Goal: Information Seeking & Learning: Learn about a topic

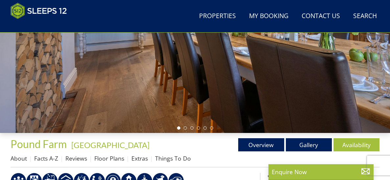
scroll to position [145, 0]
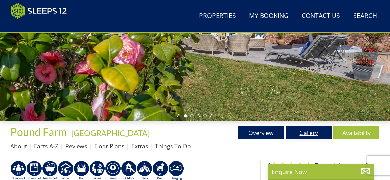
click at [311, 133] on link "Gallery" at bounding box center [309, 132] width 46 height 13
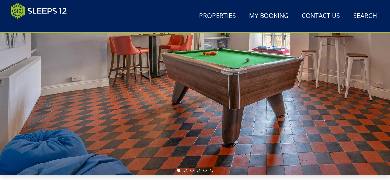
scroll to position [88, 0]
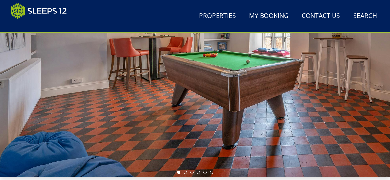
click at [377, 70] on div at bounding box center [195, 68] width 390 height 218
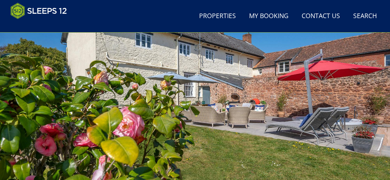
scroll to position [69, 0]
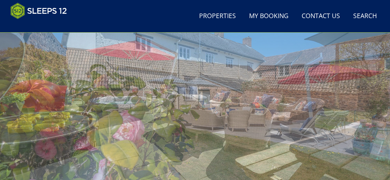
click at [374, 95] on div at bounding box center [195, 87] width 390 height 218
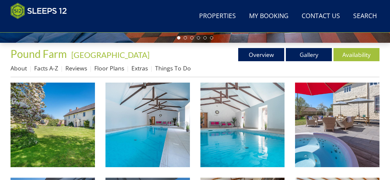
scroll to position [226, 0]
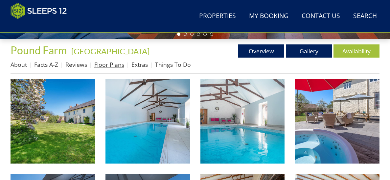
click at [105, 64] on link "Floor Plans" at bounding box center [109, 64] width 30 height 8
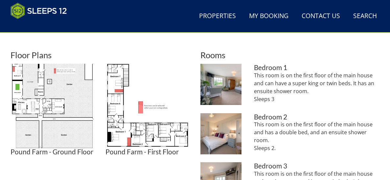
scroll to position [290, 0]
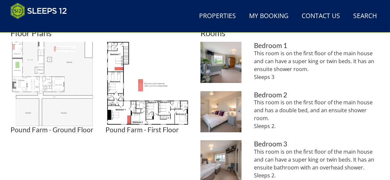
click at [46, 85] on img at bounding box center [53, 84] width 84 height 84
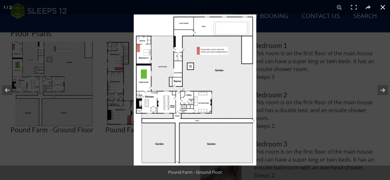
click at [101, 83] on div at bounding box center [195, 90] width 390 height 180
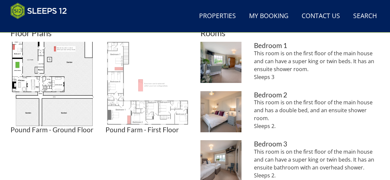
click at [113, 85] on img at bounding box center [147, 84] width 84 height 84
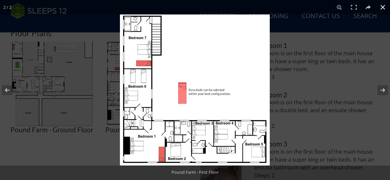
click at [374, 65] on div at bounding box center [315, 104] width 390 height 180
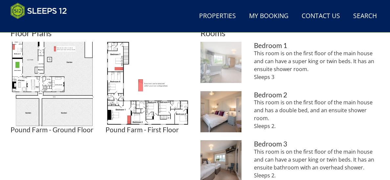
click at [217, 71] on img at bounding box center [220, 62] width 41 height 41
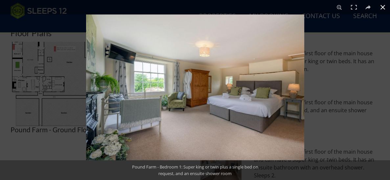
click at [375, 102] on div at bounding box center [281, 104] width 390 height 180
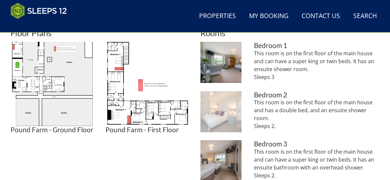
click at [230, 116] on img at bounding box center [220, 111] width 41 height 41
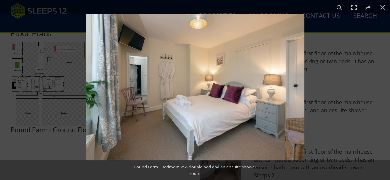
click at [357, 88] on div at bounding box center [281, 104] width 390 height 180
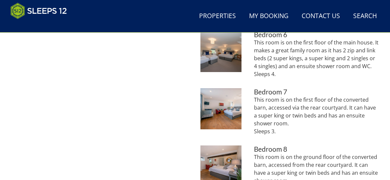
scroll to position [558, 0]
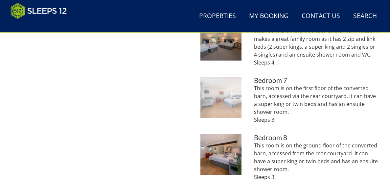
click at [237, 95] on img at bounding box center [220, 96] width 41 height 41
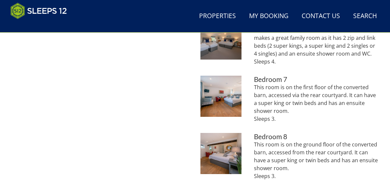
scroll to position [558, 0]
